Goal: Task Accomplishment & Management: Manage account settings

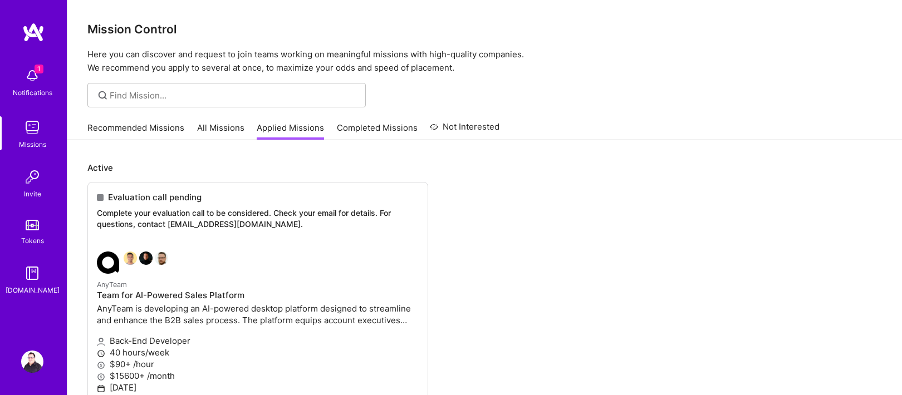
scroll to position [21, 0]
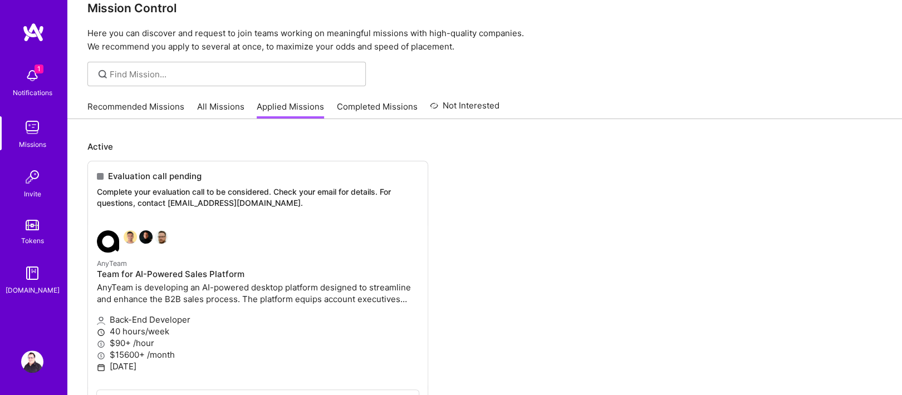
click at [31, 80] on img at bounding box center [32, 76] width 22 height 22
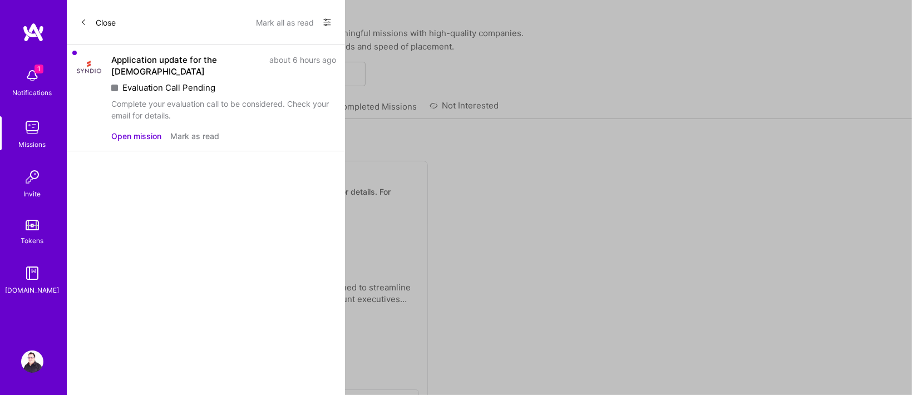
click at [97, 19] on button "Close" at bounding box center [98, 22] width 36 height 18
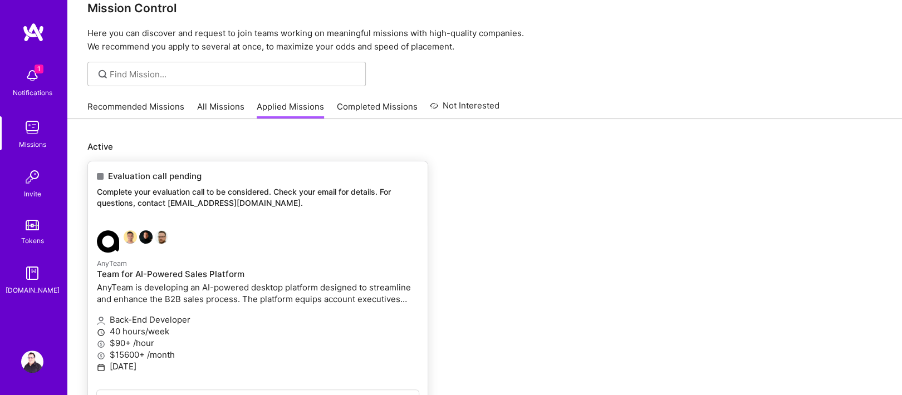
click at [317, 170] on div "Evaluation call pending" at bounding box center [258, 176] width 322 height 12
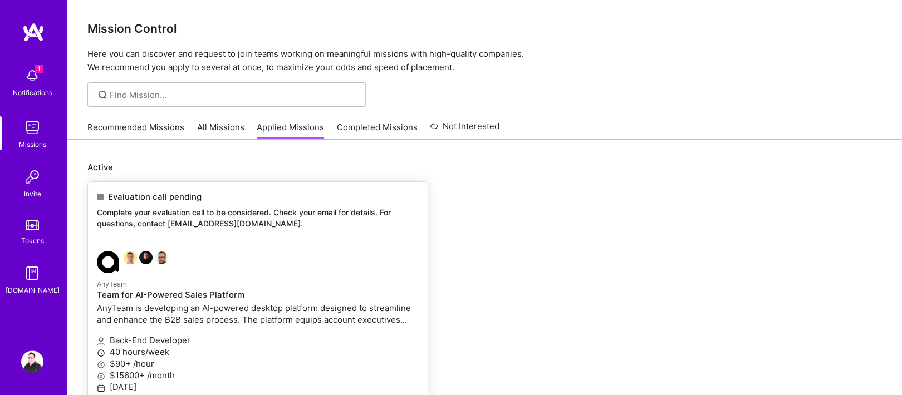
scroll to position [0, 0]
click at [155, 130] on link "Recommended Missions" at bounding box center [135, 131] width 97 height 18
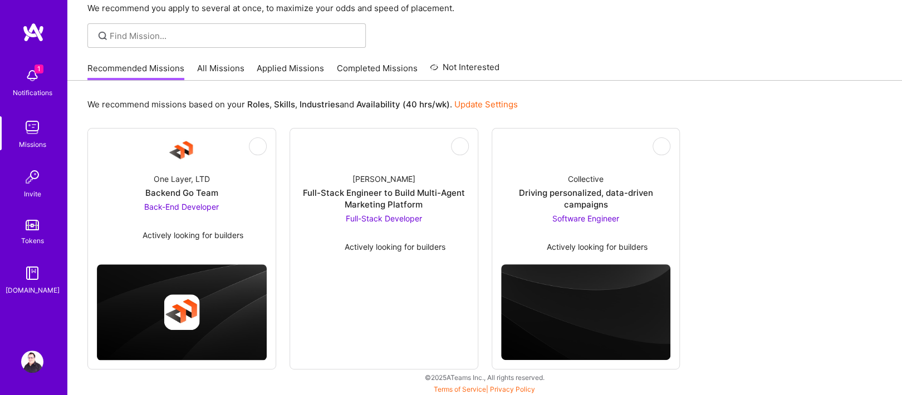
scroll to position [61, 0]
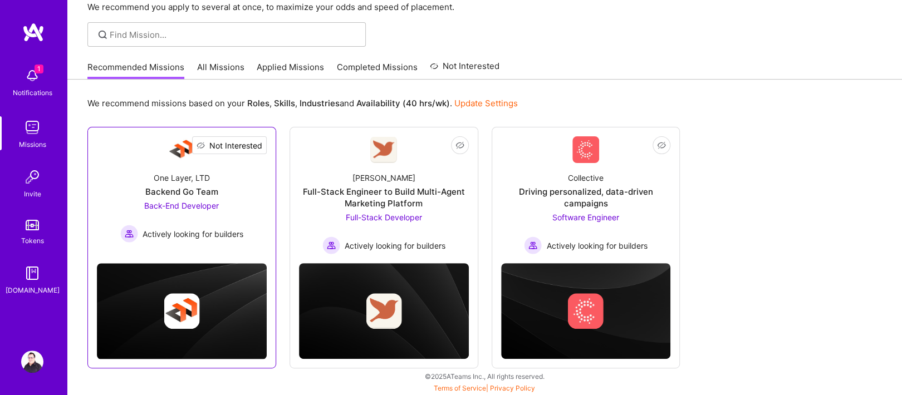
click at [260, 146] on span "Not Interested" at bounding box center [235, 146] width 53 height 12
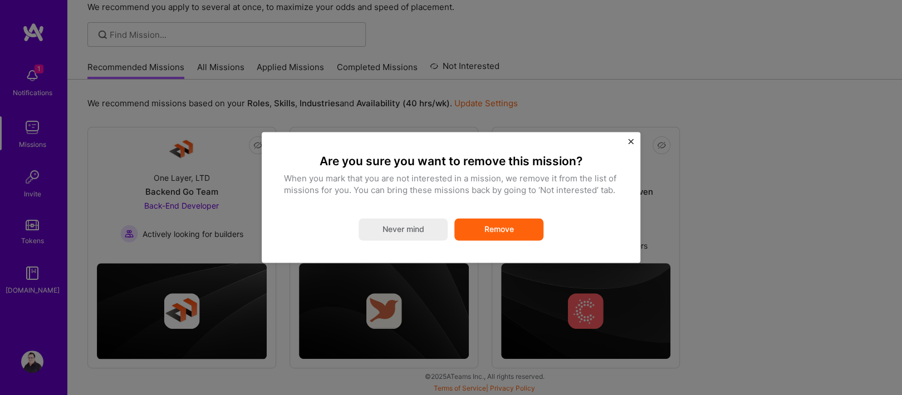
click at [476, 233] on button "Remove" at bounding box center [498, 230] width 89 height 22
